Goal: Information Seeking & Learning: Find specific page/section

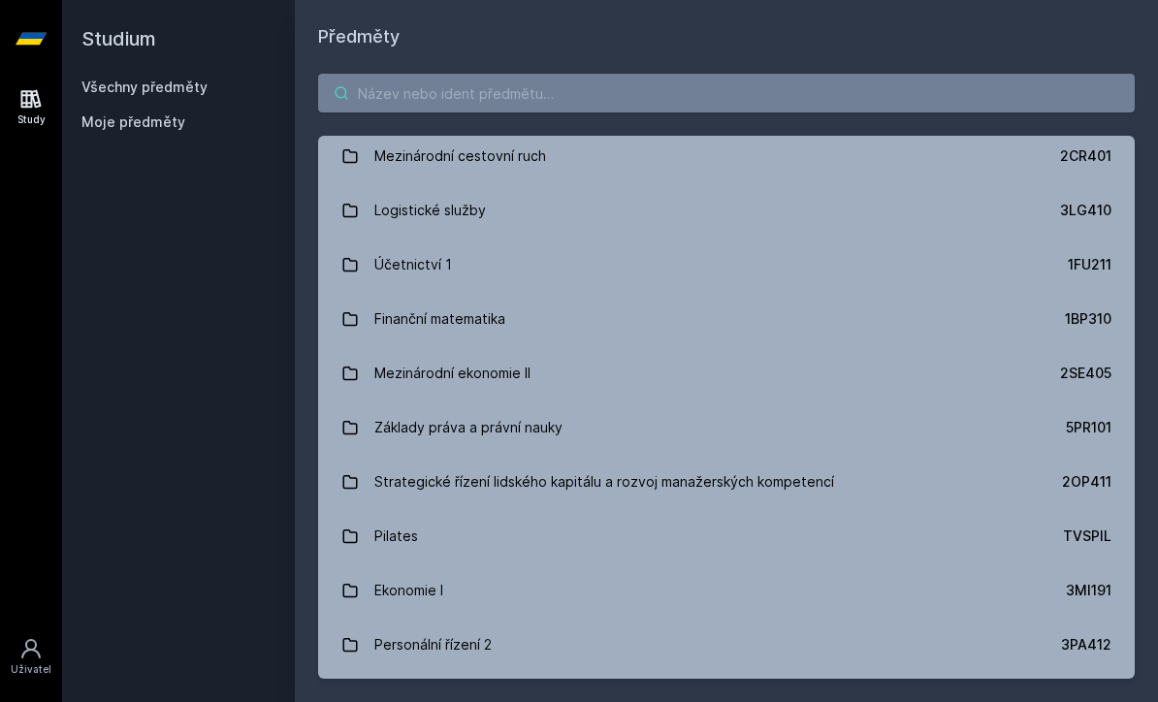
click at [755, 91] on input "search" at bounding box center [726, 93] width 817 height 39
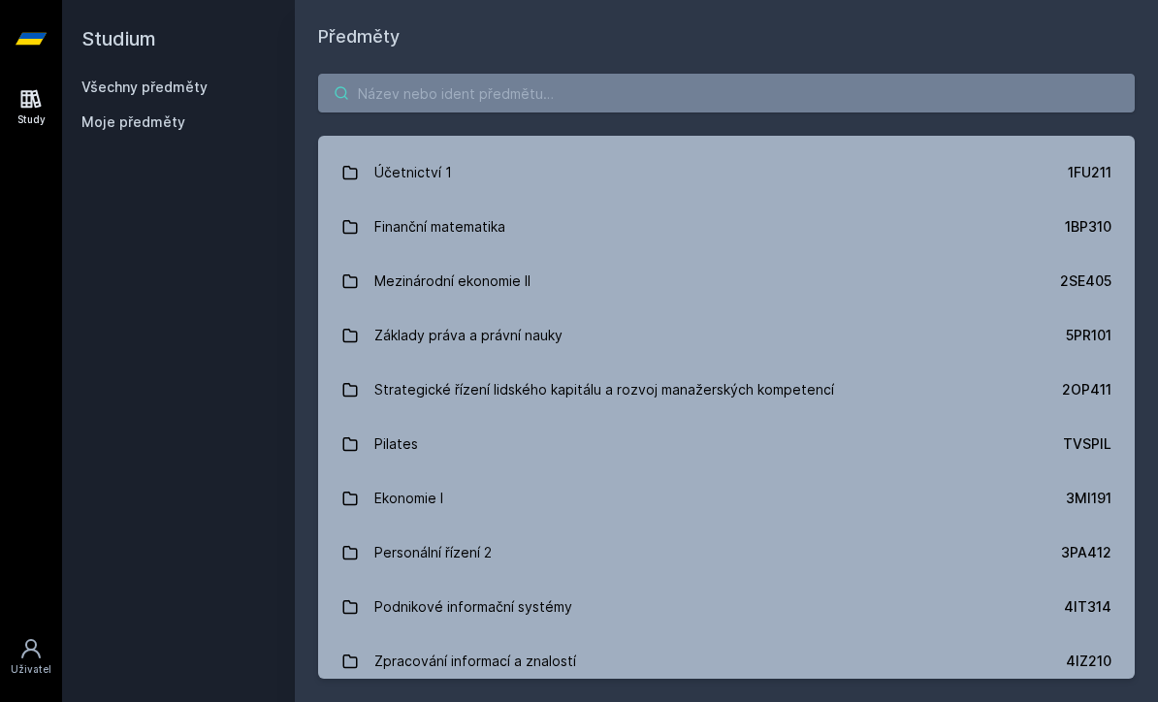
scroll to position [5042, 0]
click at [806, 83] on input "search" at bounding box center [726, 93] width 817 height 39
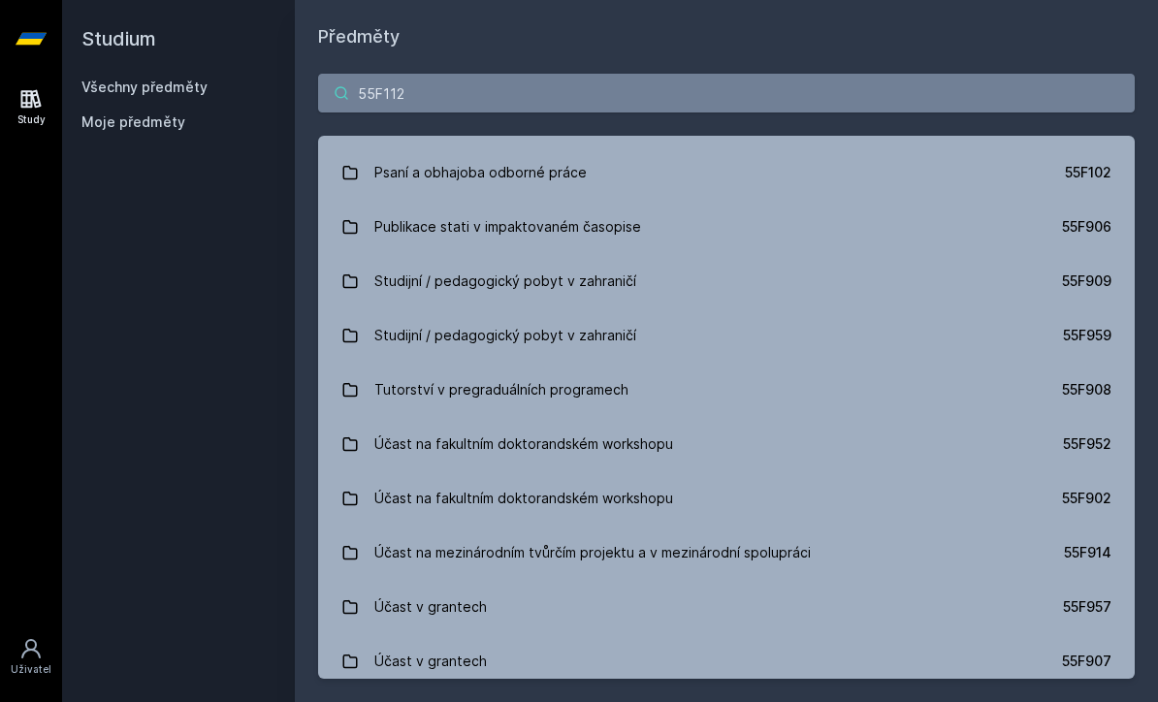
scroll to position [0, 0]
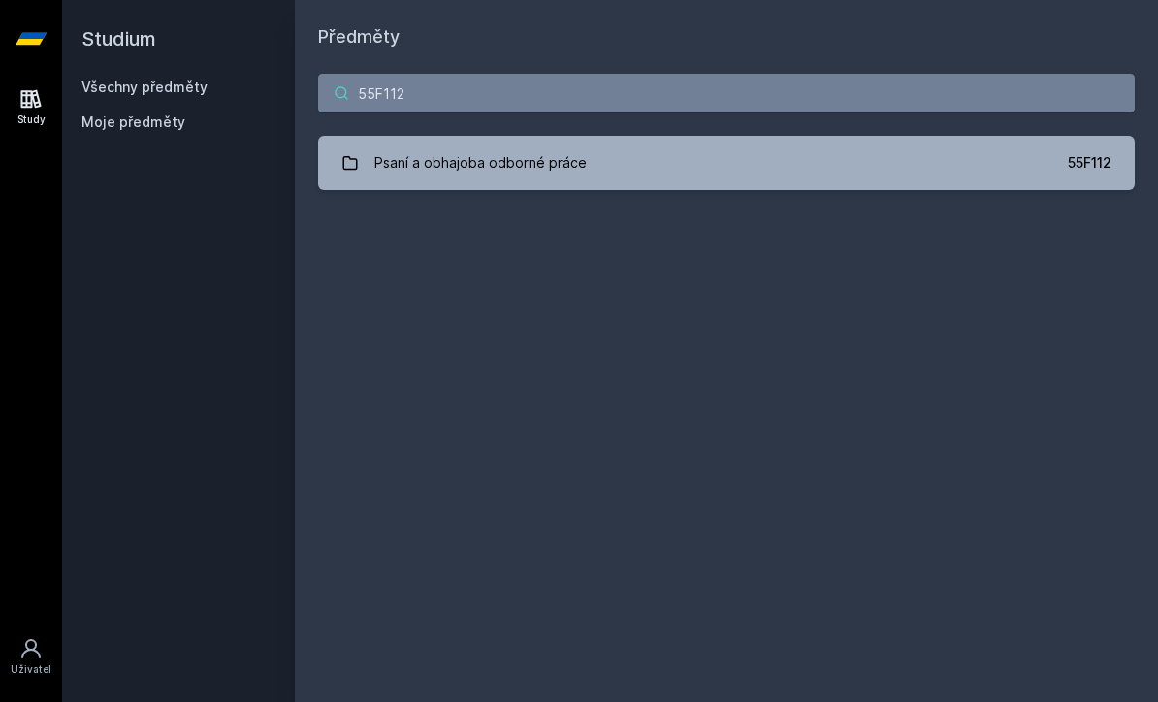
type input "55F112"
click at [945, 149] on link "Psaní a obhajoba odborné práce 55F112" at bounding box center [726, 163] width 817 height 54
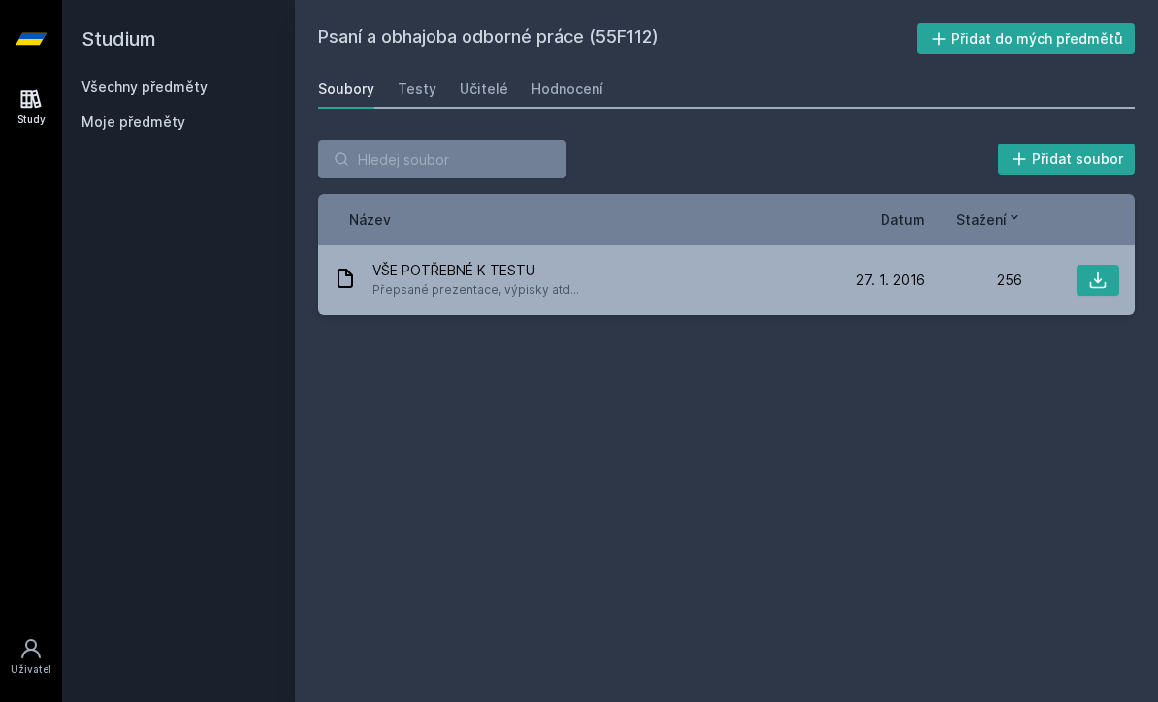
click at [483, 98] on div "Učitelé" at bounding box center [484, 89] width 48 height 19
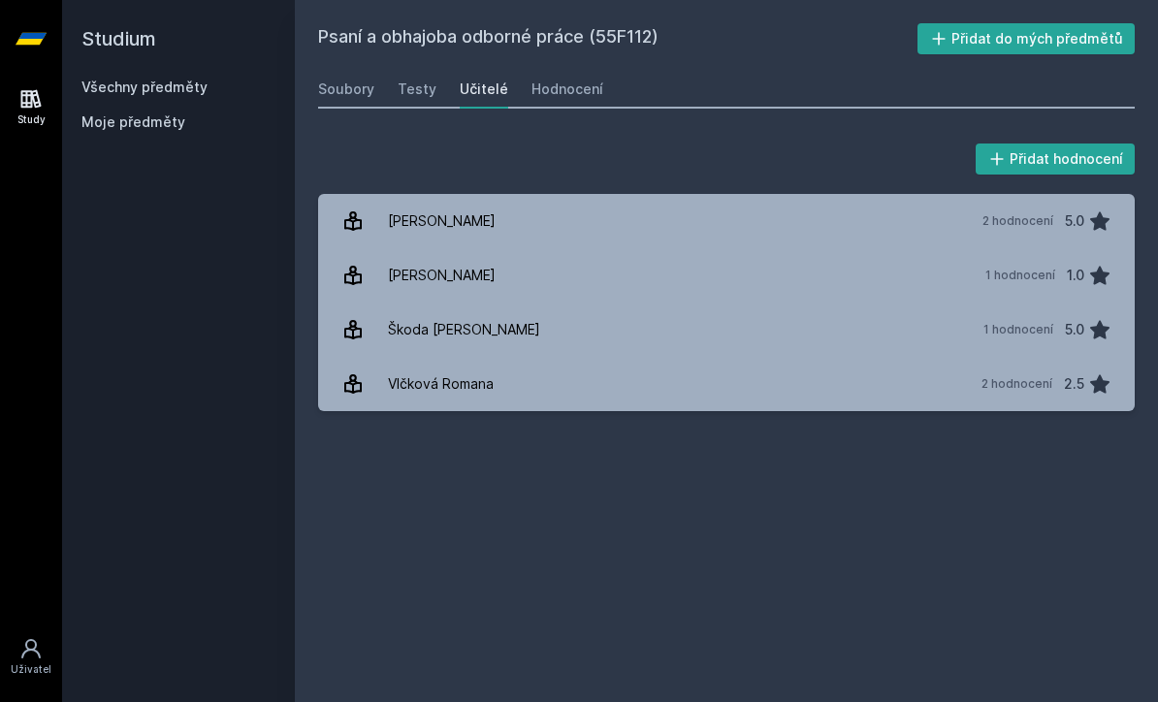
click at [568, 84] on div "Hodnocení" at bounding box center [567, 89] width 72 height 19
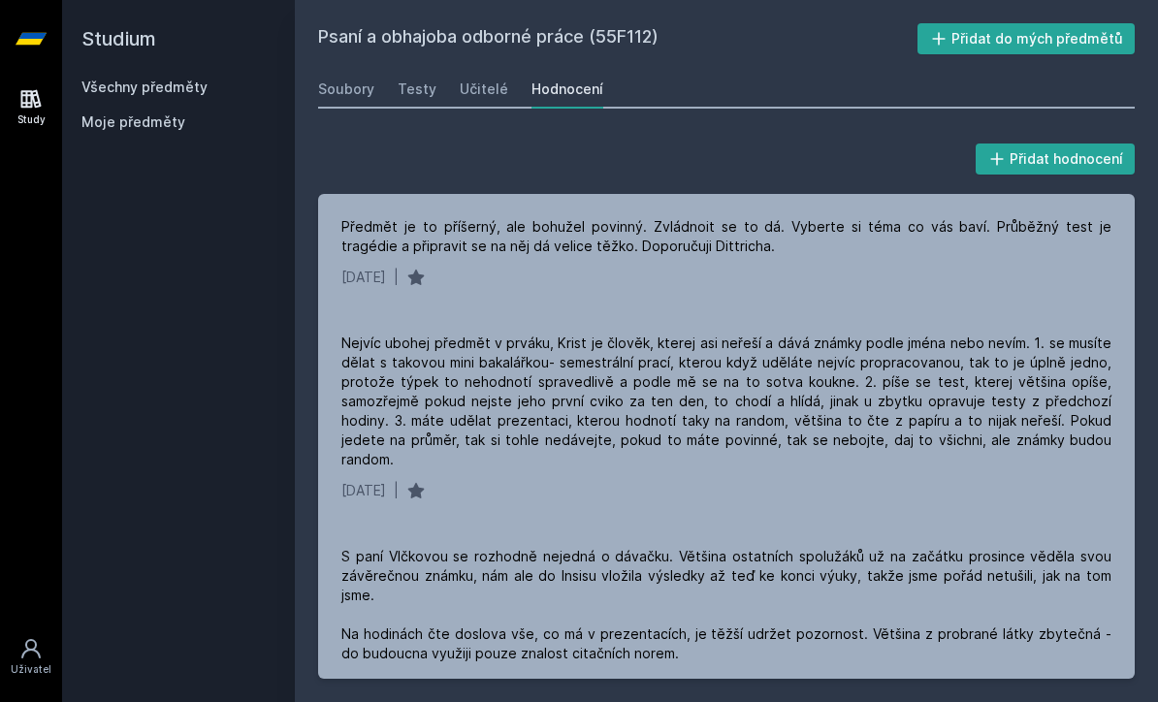
click at [472, 103] on link "Učitelé" at bounding box center [484, 89] width 48 height 39
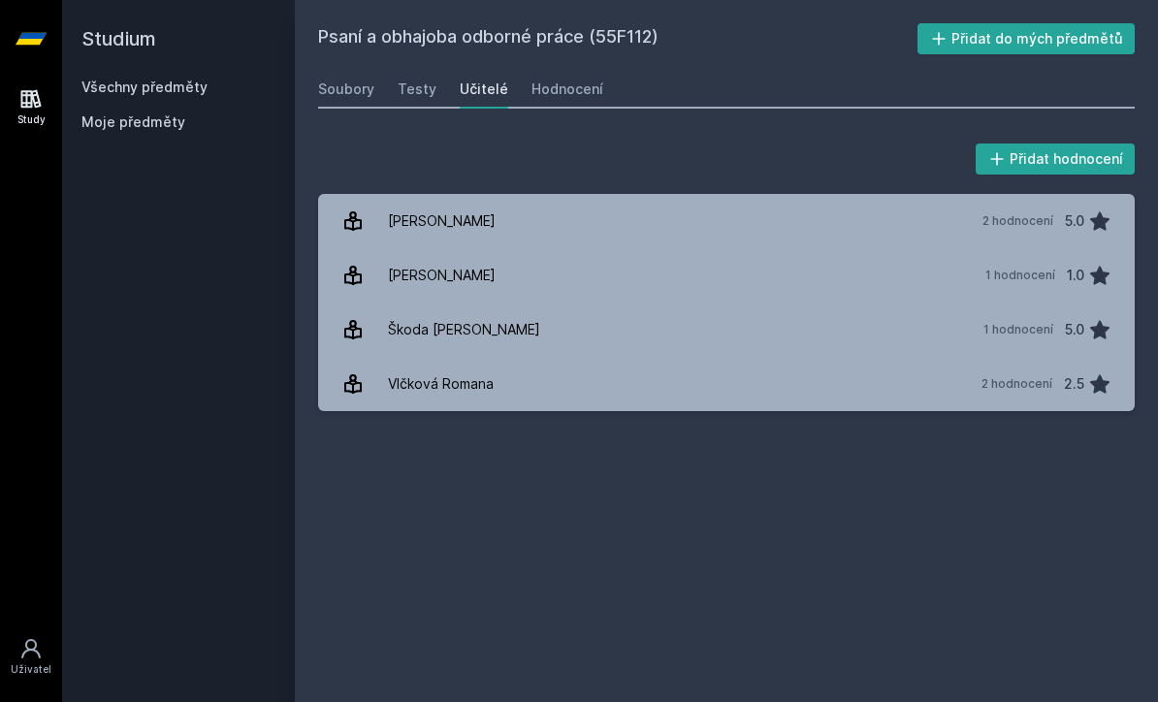
click at [439, 382] on div "Vlčková Romana" at bounding box center [441, 384] width 106 height 39
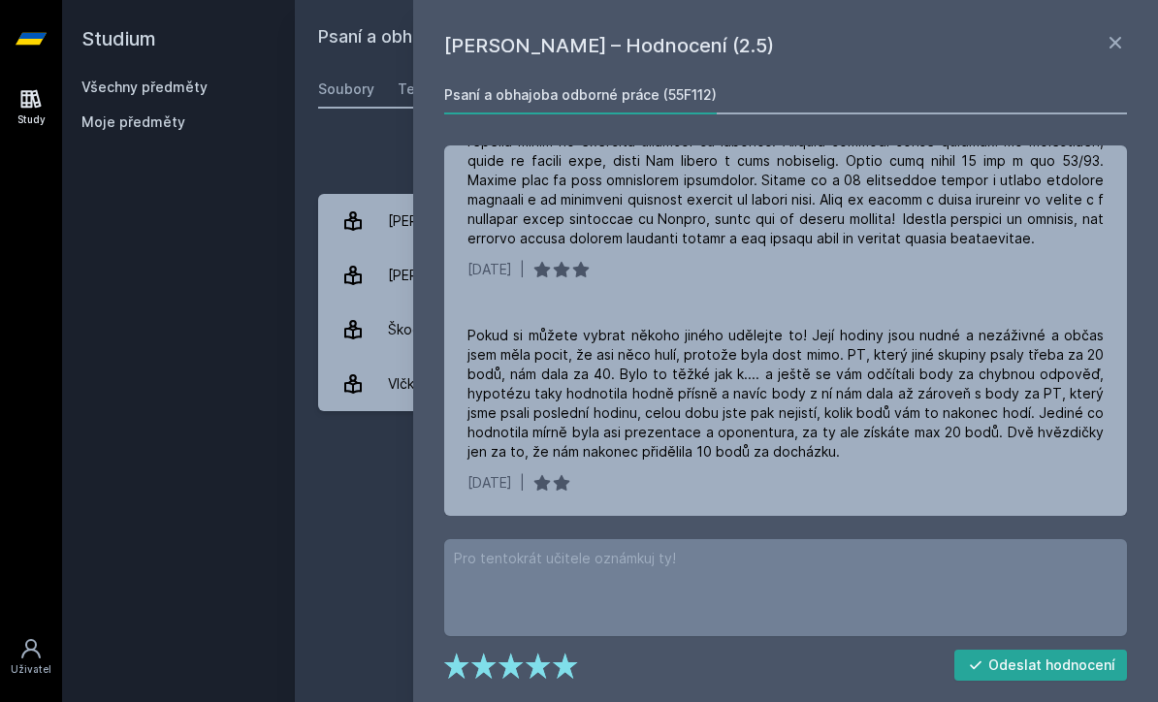
scroll to position [250, 0]
